Goal: Task Accomplishment & Management: Manage account settings

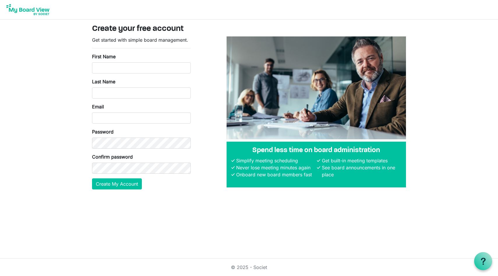
click at [9, 4] on img at bounding box center [28, 9] width 47 height 15
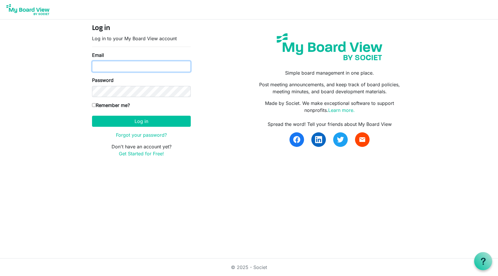
click at [126, 68] on input "Email" at bounding box center [141, 66] width 99 height 11
type input "mhughes@mcres.com"
click at [139, 136] on link "Forgot your password?" at bounding box center [141, 135] width 51 height 6
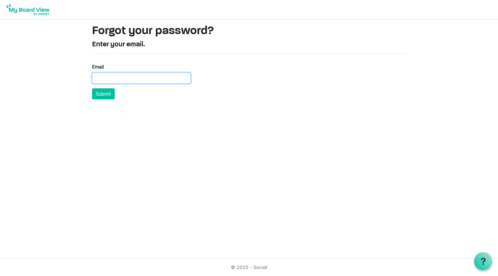
click at [124, 79] on input "Email" at bounding box center [141, 77] width 99 height 11
type input "[EMAIL_ADDRESS][DOMAIN_NAME]"
click at [92, 88] on button "Submit" at bounding box center [103, 93] width 23 height 11
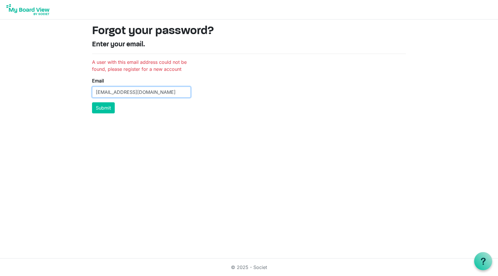
drag, startPoint x: 116, startPoint y: 93, endPoint x: 58, endPoint y: 95, distance: 58.5
click at [56, 97] on body "Forgot your password? Enter your email. A user with this email address could no…" at bounding box center [249, 59] width 498 height 118
click at [118, 94] on input "[EMAIL_ADDRESS][DOMAIN_NAME]" at bounding box center [141, 91] width 99 height 11
drag, startPoint x: 118, startPoint y: 94, endPoint x: 86, endPoint y: 93, distance: 31.7
click at [86, 94] on div "Forgot your password? Enter your email. A user with this email address could no…" at bounding box center [249, 68] width 332 height 98
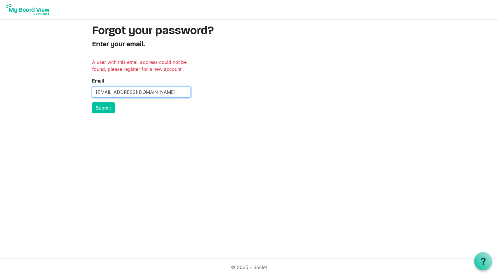
type input "[EMAIL_ADDRESS][DOMAIN_NAME]"
click at [92, 102] on button "Submit" at bounding box center [103, 107] width 23 height 11
